Goal: Information Seeking & Learning: Learn about a topic

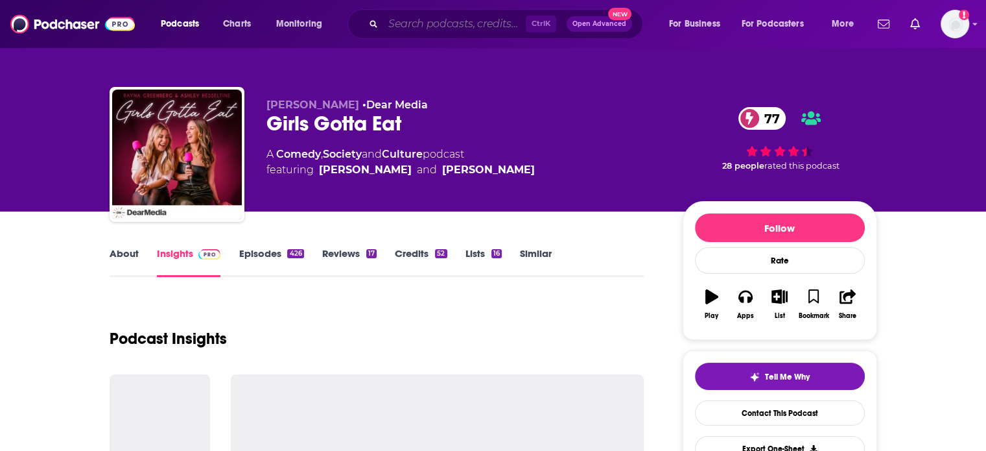
click at [425, 23] on input "Search podcasts, credits, & more..." at bounding box center [454, 24] width 143 height 21
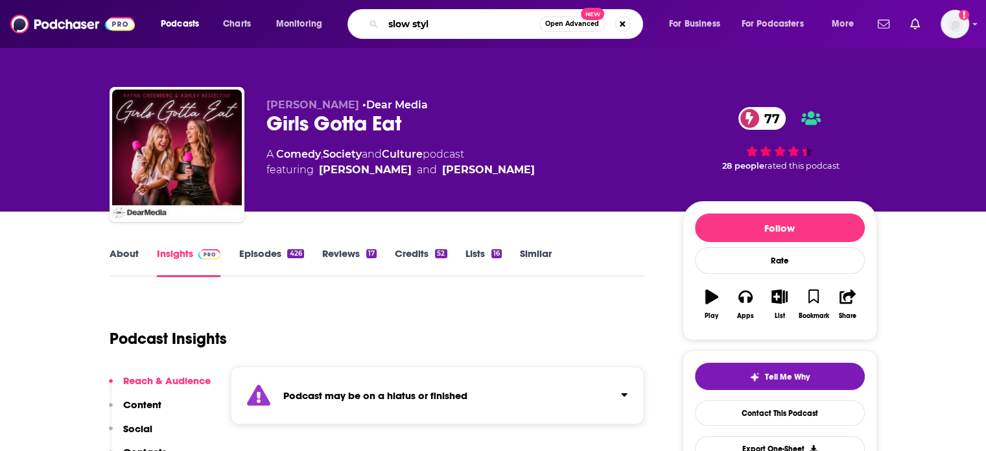
type input "slow style"
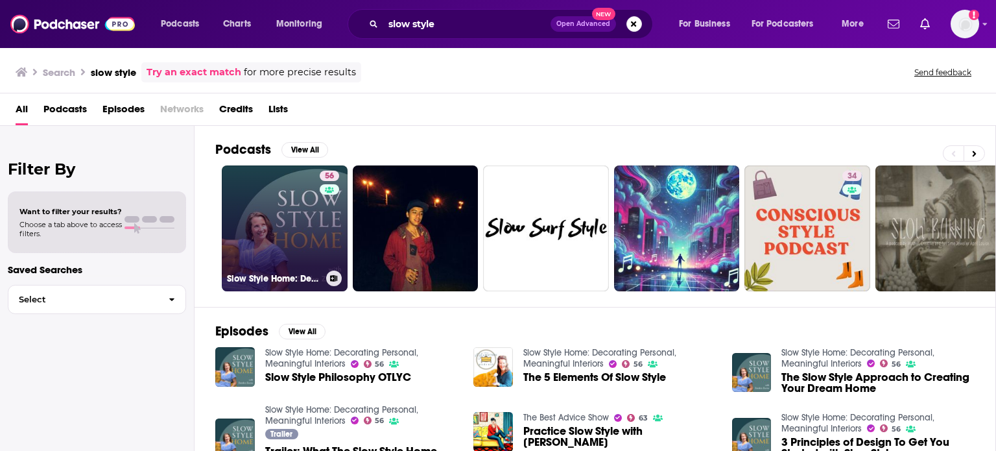
click at [314, 216] on link "56 Slow Style Home: Decorating Personal, Meaningful Interiors" at bounding box center [285, 228] width 126 height 126
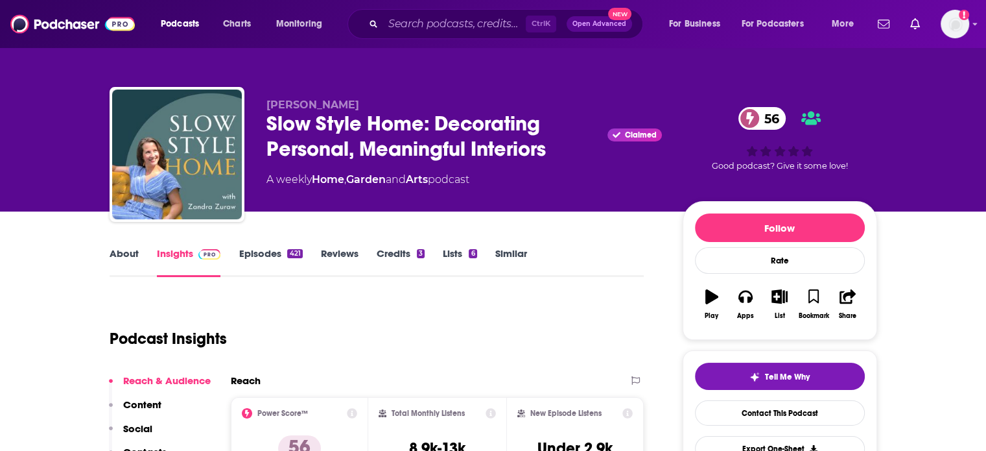
scroll to position [77, 0]
